Goal: Task Accomplishment & Management: Manage account settings

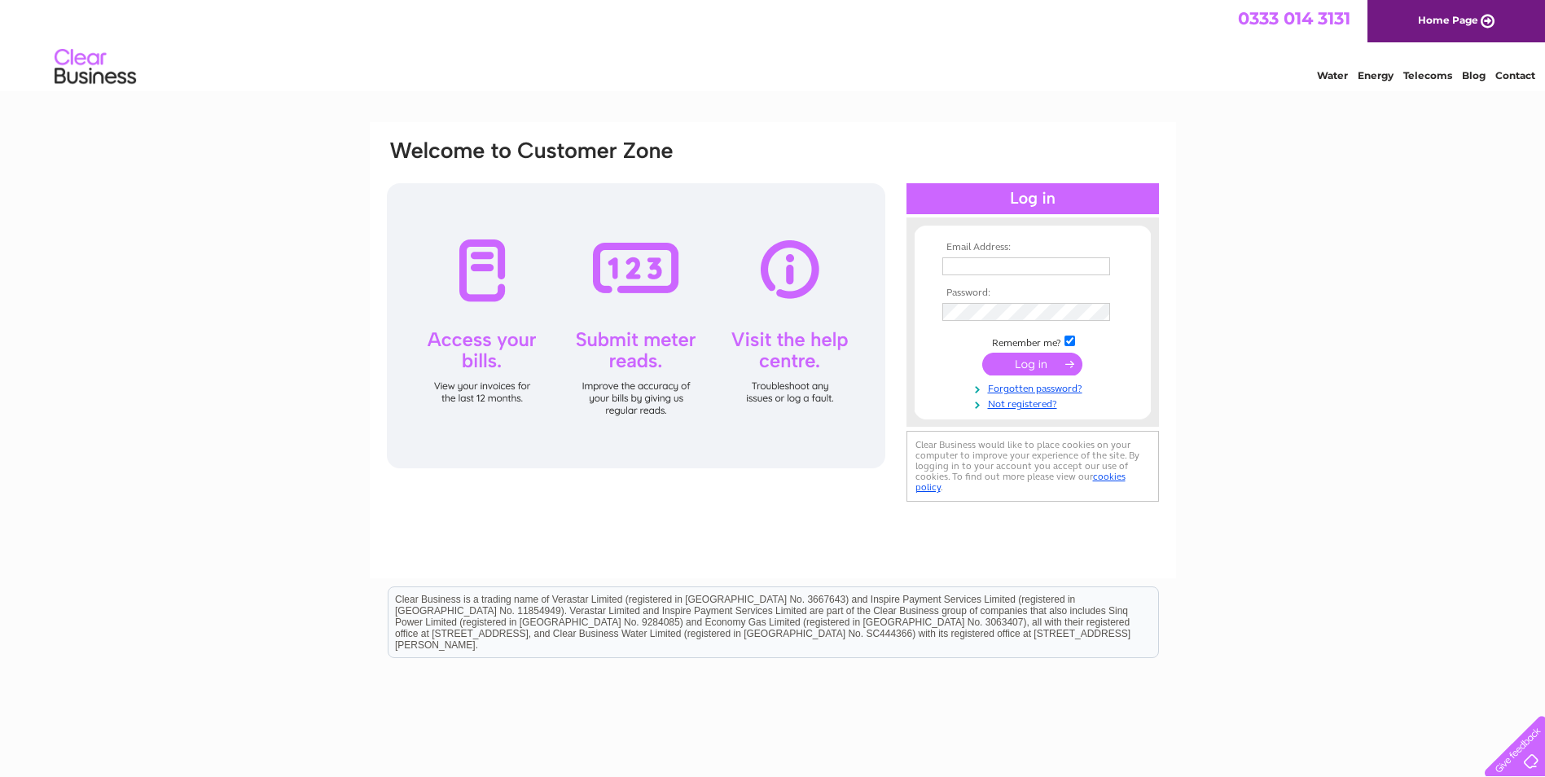
click at [607, 45] on div "Water Energy Telecoms Blog Contact" at bounding box center [772, 68] width 1545 height 53
type input "purchase.ledger@archwoodgroup.com"
click at [1027, 371] on input "submit" at bounding box center [1032, 364] width 100 height 23
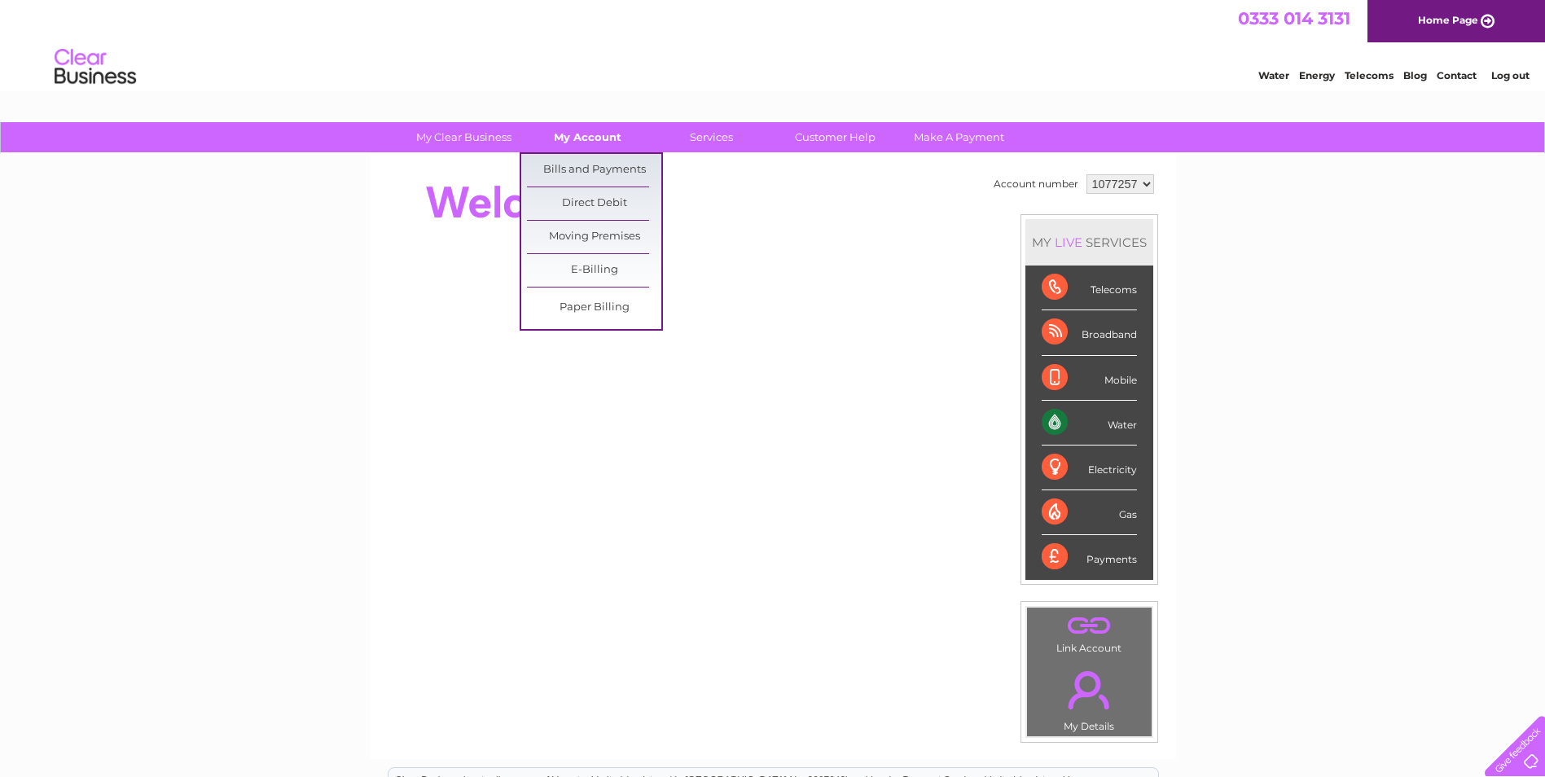
click at [606, 138] on link "My Account" at bounding box center [587, 137] width 134 height 30
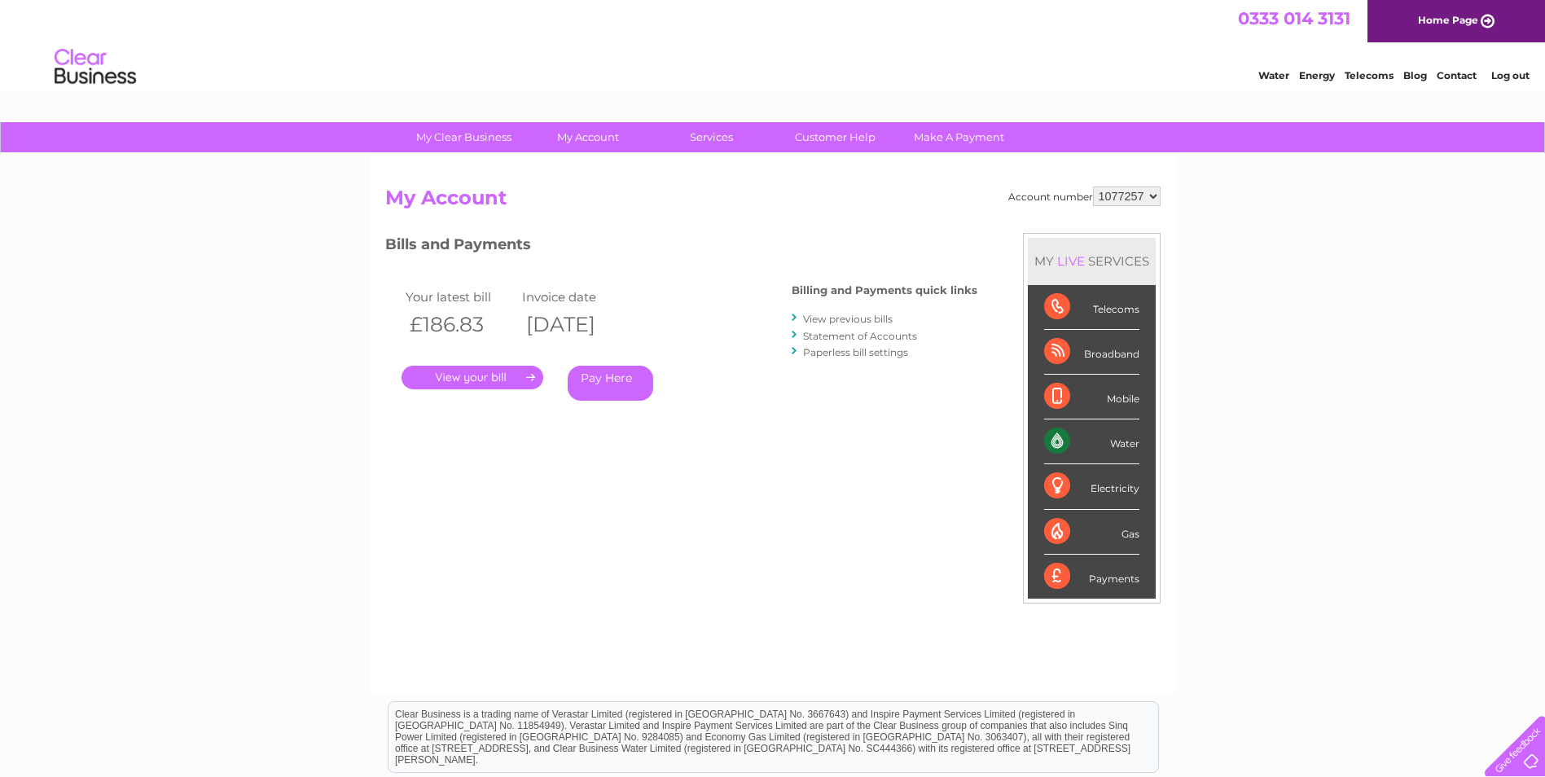
click at [1025, 546] on div "MY LIVE SERVICES Telecoms Broadband Mobile Water Electricity Gas Payments" at bounding box center [1092, 418] width 138 height 371
